Goal: Find specific page/section: Find specific page/section

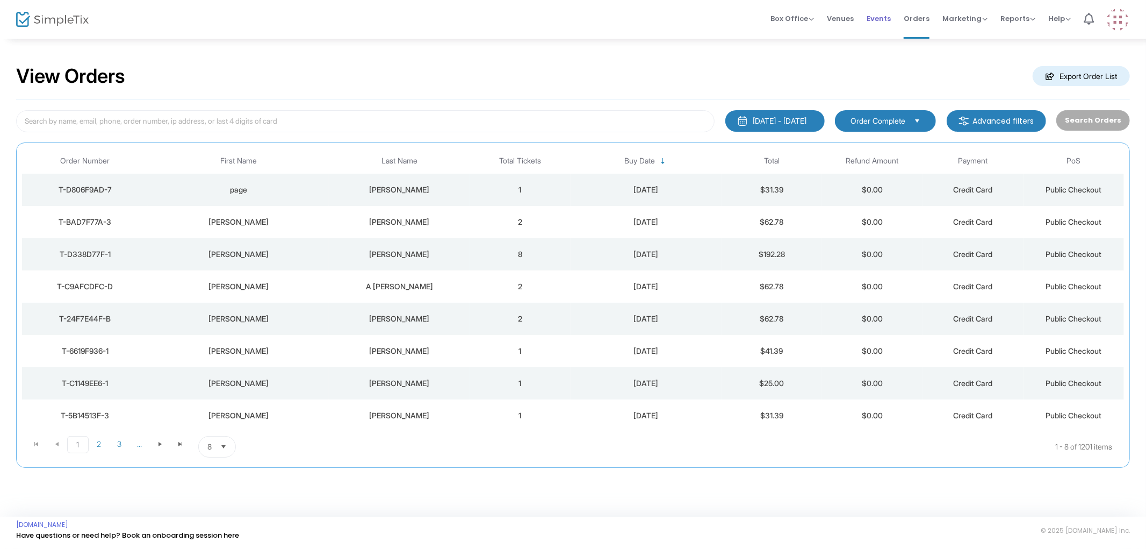
click at [880, 20] on span "Events" at bounding box center [879, 18] width 24 height 27
